Goal: Task Accomplishment & Management: Complete application form

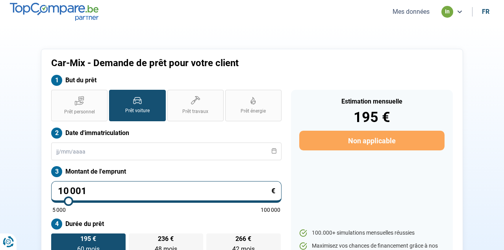
click at [409, 16] on button "Mes données" at bounding box center [411, 11] width 42 height 8
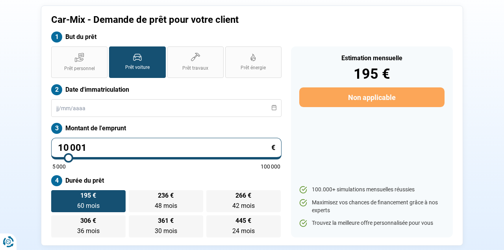
scroll to position [48, 0]
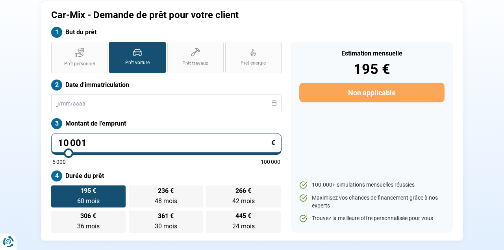
type input "10 250"
type input "10250"
type input "10 000"
type input "10000"
type input "9 750"
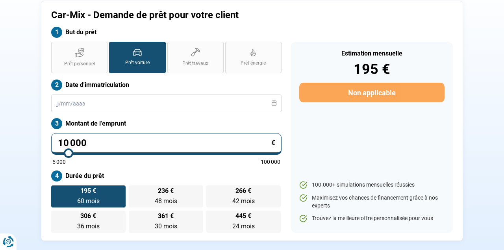
type input "9750"
type input "9 500"
type input "9500"
type input "9 250"
type input "9250"
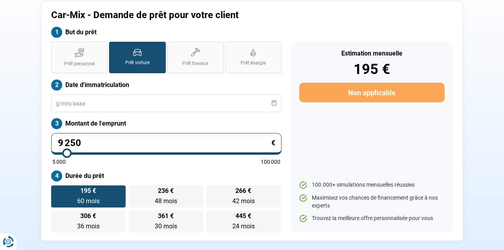
type input "9 000"
type input "9000"
type input "8 750"
type input "8750"
type input "8 500"
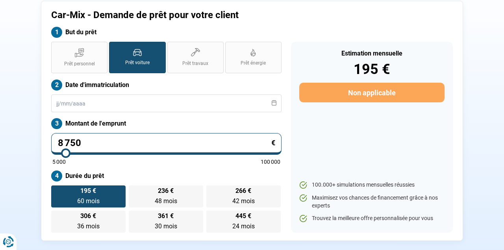
type input "8500"
type input "8 250"
type input "8250"
type input "8 000"
type input "8000"
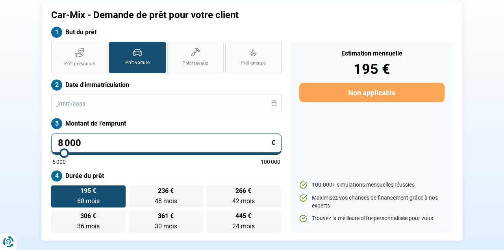
type input "8 250"
type input "8250"
type input "8 500"
drag, startPoint x: 69, startPoint y: 153, endPoint x: 65, endPoint y: 154, distance: 4.0
type input "8500"
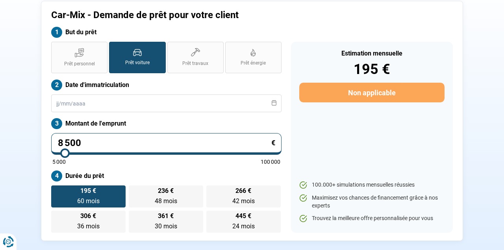
click at [65, 154] on input "range" at bounding box center [166, 153] width 228 height 2
radio input "true"
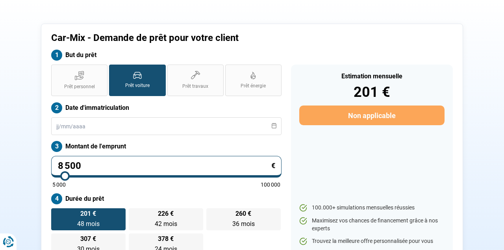
type input "9 000"
type input "9000"
type input "8 750"
type input "8750"
type input "8 500"
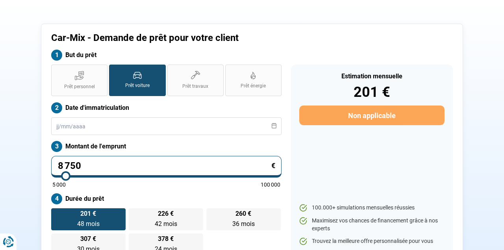
type input "8500"
click at [65, 177] on input "range" at bounding box center [166, 176] width 228 height 2
type input "8 250"
type input "8250"
type input "8 000"
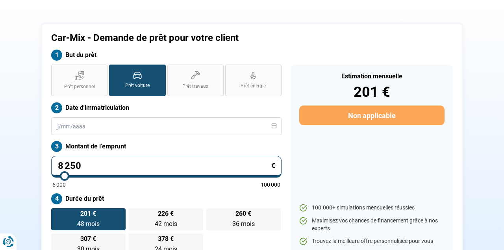
type input "8000"
type input "7 750"
type input "7750"
type input "7 500"
type input "7500"
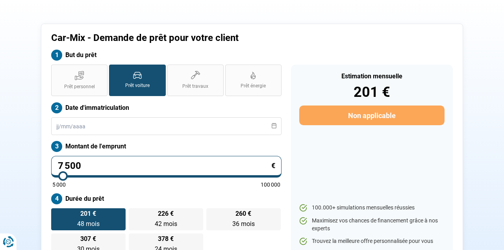
type input "7 750"
type input "7750"
type input "8 000"
type input "8000"
type input "8 250"
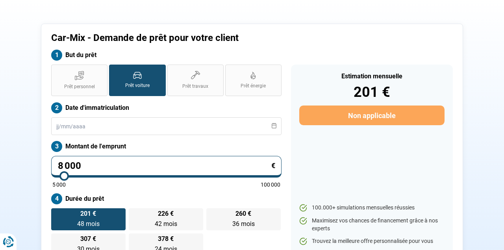
type input "8250"
type input "8 500"
type input "8500"
type input "8 250"
type input "8250"
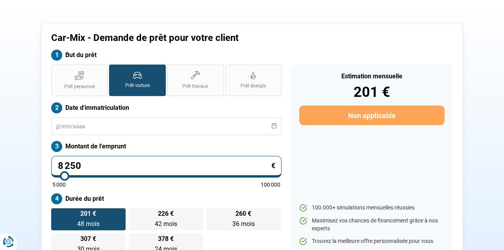
type input "8 000"
type input "8000"
click at [64, 177] on input "range" at bounding box center [166, 176] width 228 height 2
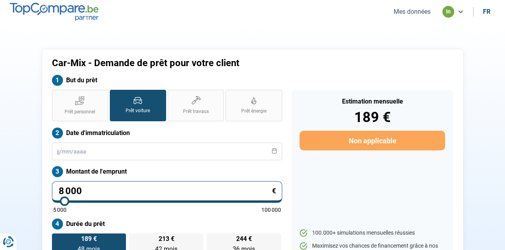
scroll to position [0, 0]
click at [405, 14] on button "Mes données" at bounding box center [412, 11] width 42 height 8
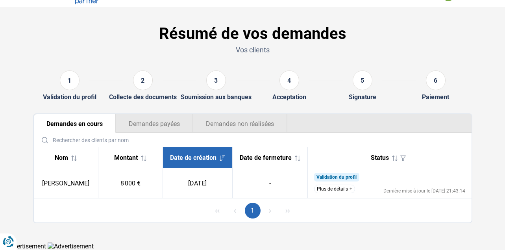
scroll to position [20, 0]
click at [332, 186] on button "Plus de détails" at bounding box center [334, 189] width 41 height 9
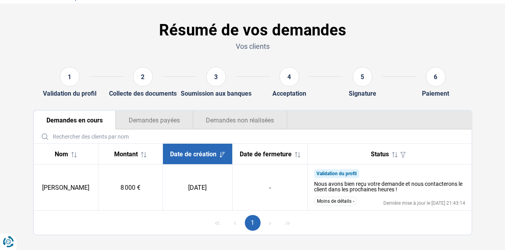
click at [138, 79] on div "2" at bounding box center [143, 77] width 20 height 20
click at [149, 117] on button "Demandes payées" at bounding box center [154, 120] width 77 height 19
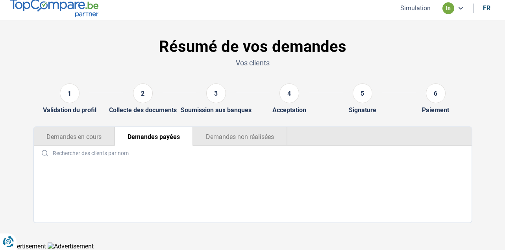
scroll to position [3, 0]
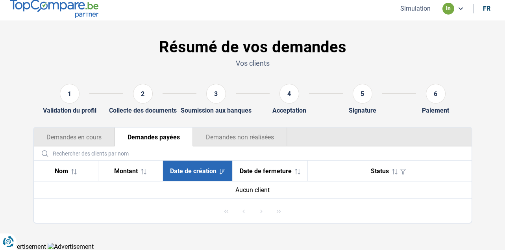
click at [229, 135] on button "Demandes non réalisées" at bounding box center [240, 137] width 94 height 19
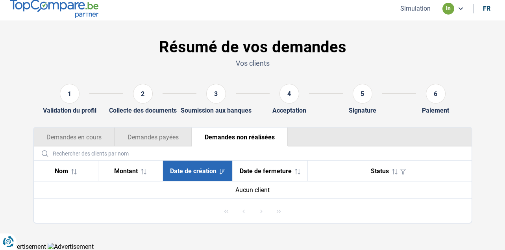
click at [82, 134] on button "Demandes en cours" at bounding box center [74, 137] width 81 height 19
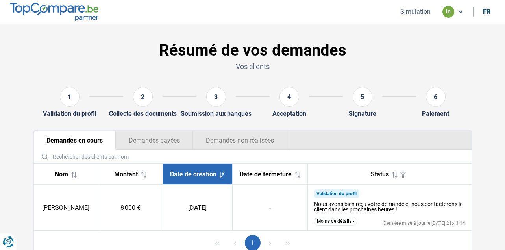
scroll to position [0, 0]
click at [99, 53] on h1 "Résumé de vos demandes" at bounding box center [252, 50] width 439 height 19
